Goal: Task Accomplishment & Management: Manage account settings

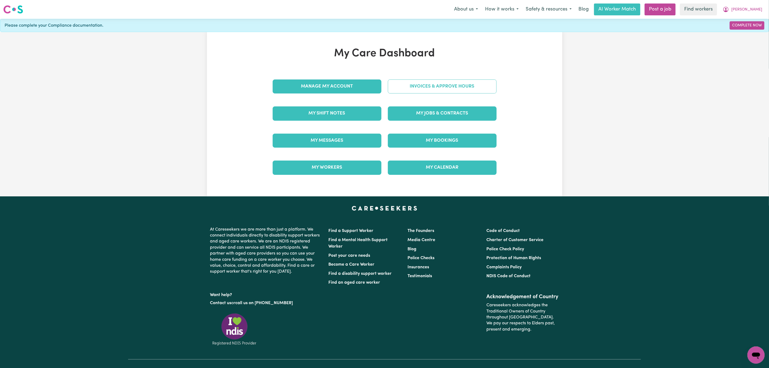
click at [444, 89] on link "Invoices & Approve Hours" at bounding box center [442, 86] width 109 height 14
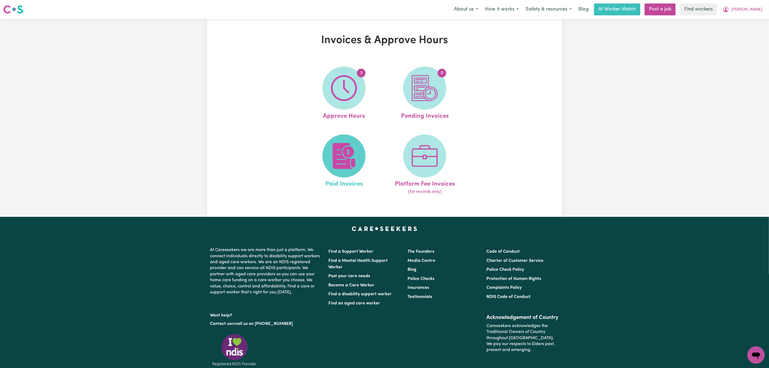
click at [334, 151] on img at bounding box center [344, 156] width 26 height 26
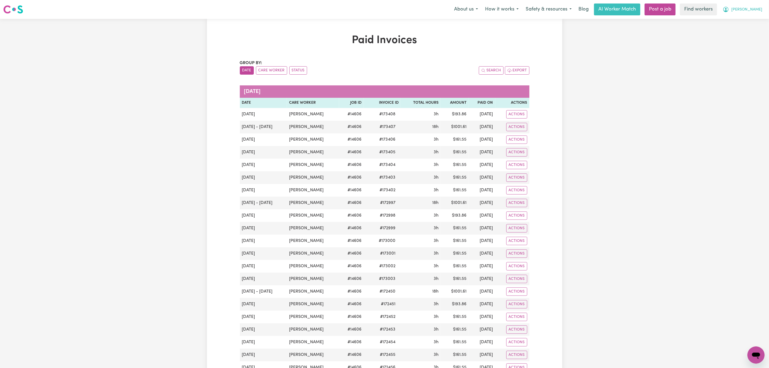
click at [751, 8] on span "[PERSON_NAME]" at bounding box center [746, 10] width 31 height 6
click at [742, 20] on link "My Dashboard" at bounding box center [744, 21] width 43 height 10
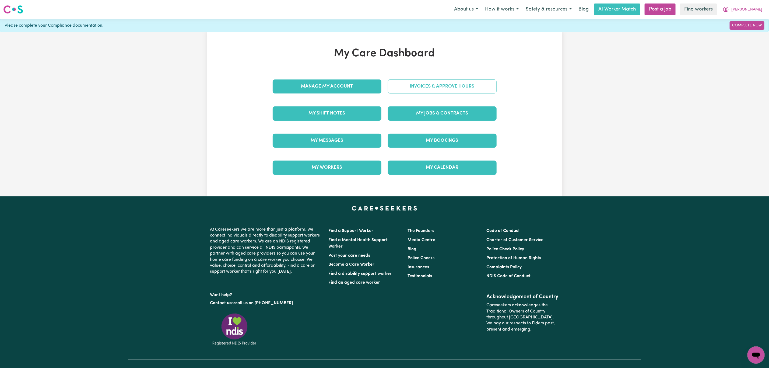
click at [411, 86] on link "Invoices & Approve Hours" at bounding box center [442, 86] width 109 height 14
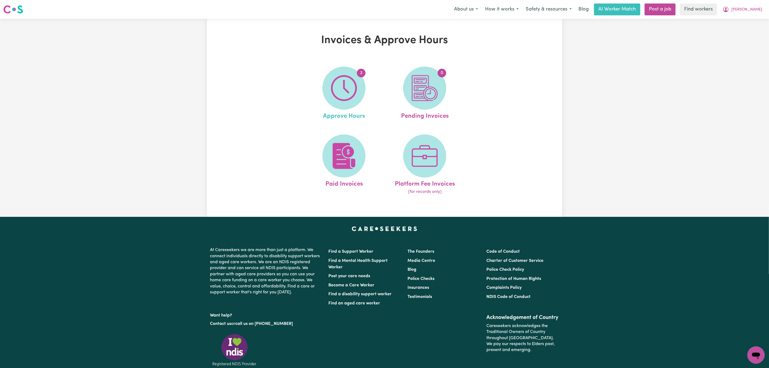
click at [311, 111] on link "2 Approve Hours" at bounding box center [343, 93] width 77 height 54
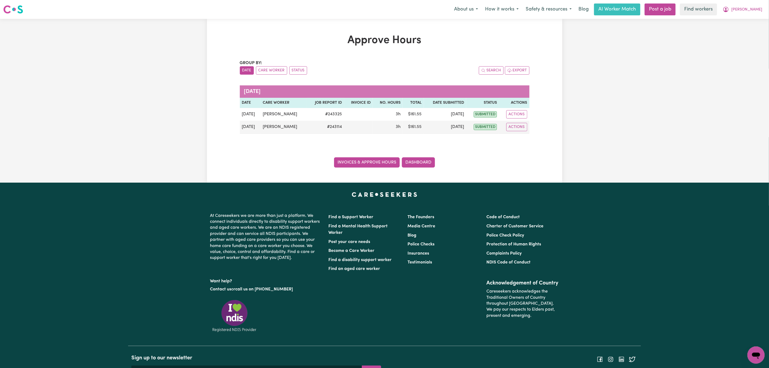
click at [359, 158] on link "Invoices & Approve Hours" at bounding box center [367, 162] width 66 height 10
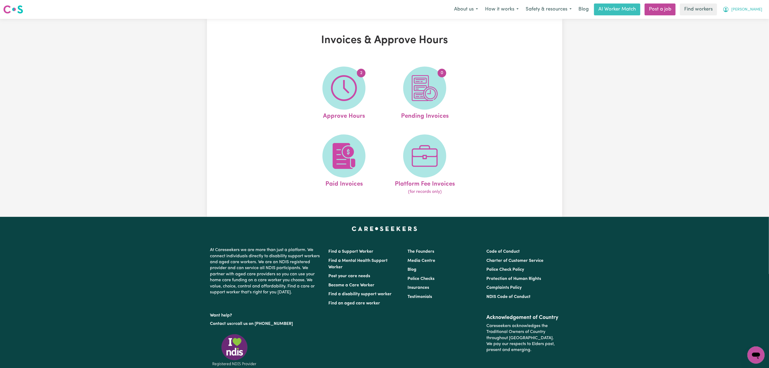
click at [729, 6] on icon "My Account" at bounding box center [726, 9] width 6 height 6
click at [750, 27] on link "Logout" at bounding box center [744, 31] width 43 height 10
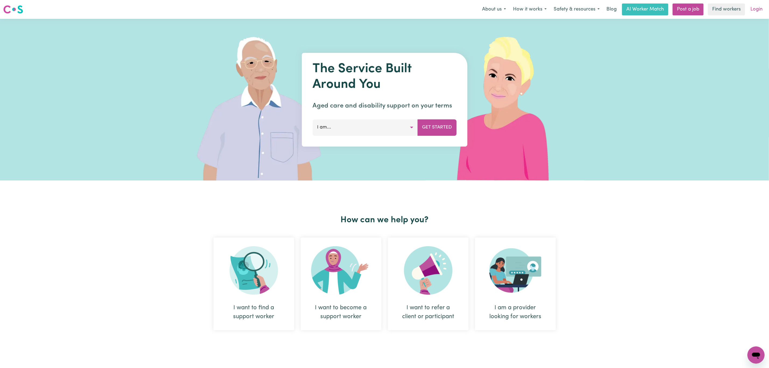
click at [754, 6] on link "Login" at bounding box center [756, 9] width 19 height 12
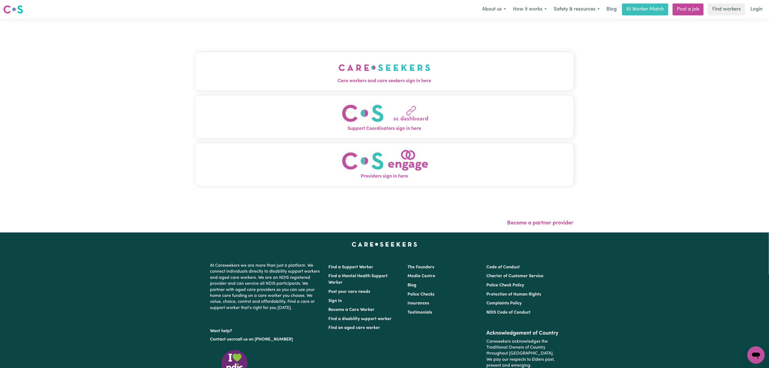
click at [293, 54] on button "Care workers and care seekers sign in here" at bounding box center [384, 71] width 378 height 38
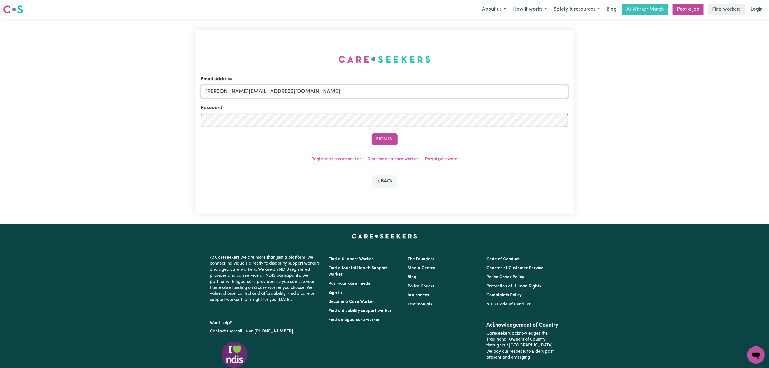
click at [267, 91] on input "[PERSON_NAME][EMAIL_ADDRESS][DOMAIN_NAME]" at bounding box center [384, 91] width 367 height 13
drag, startPoint x: 234, startPoint y: 94, endPoint x: 404, endPoint y: 95, distance: 169.5
click at [406, 93] on input "[EMAIL_ADDRESS][PERSON_NAME][DOMAIN_NAME]" at bounding box center [384, 91] width 367 height 13
type input "[EMAIL_ADDRESS][DOMAIN_NAME]"
click at [389, 142] on button "Sign In" at bounding box center [385, 139] width 26 height 12
